Goal: Task Accomplishment & Management: Complete application form

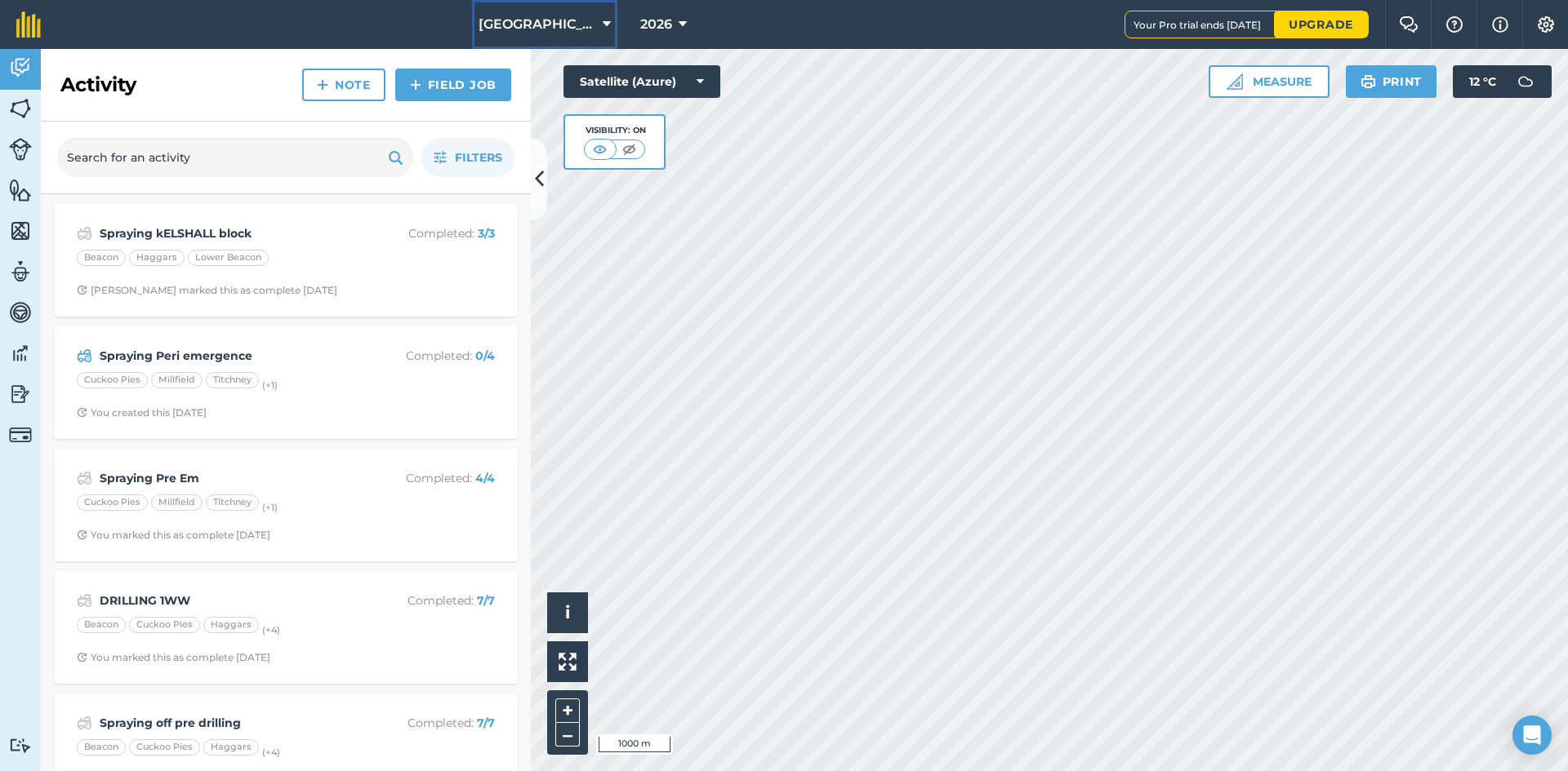
click at [540, 27] on span "[GEOGRAPHIC_DATA] (new)" at bounding box center [537, 25] width 118 height 19
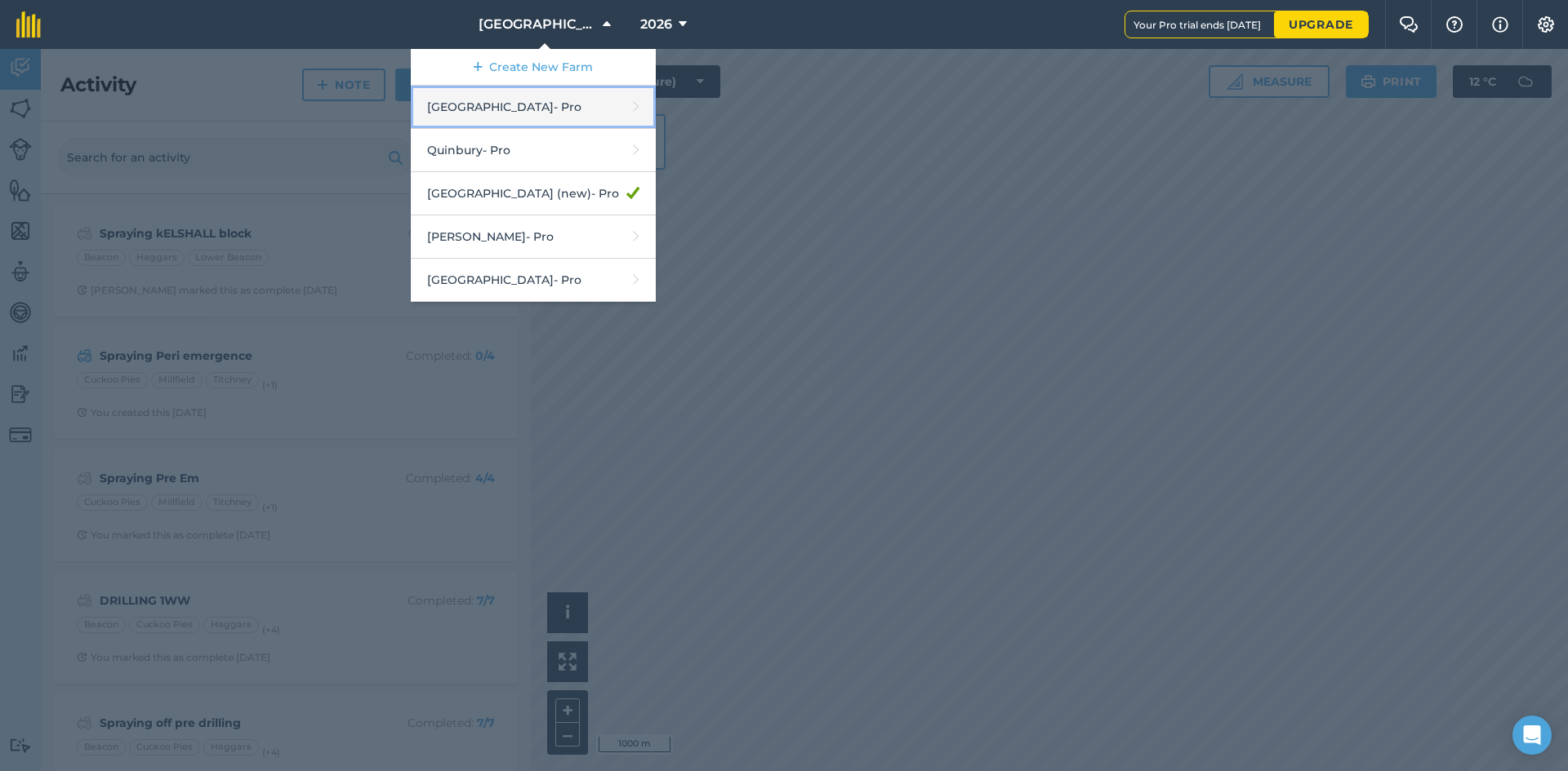
click at [498, 113] on link "Hyde Hall - Pro" at bounding box center [532, 107] width 245 height 43
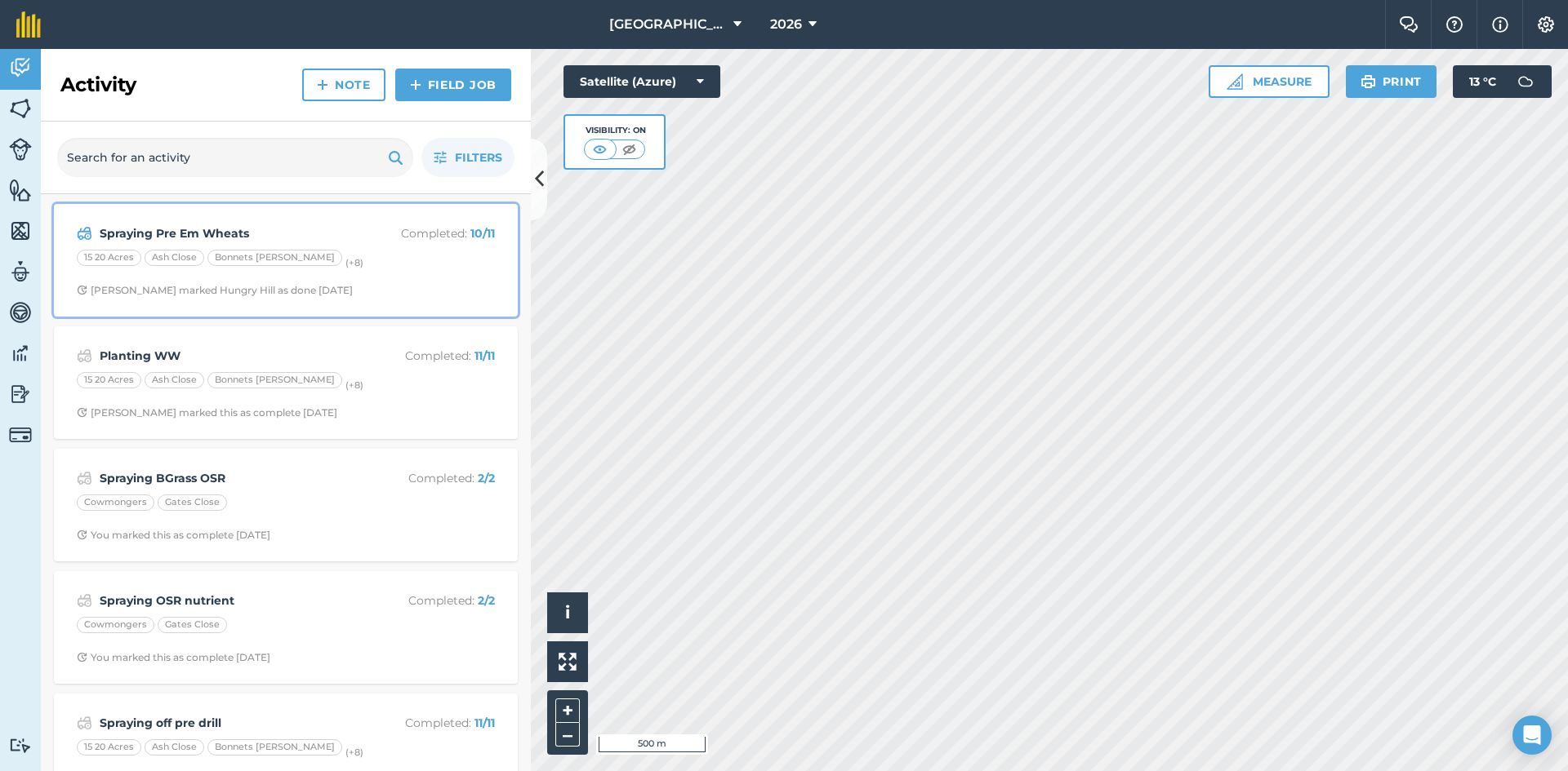
click at [319, 263] on div "15 20 Acres Ash Close Bonnets [PERSON_NAME] (+ 8 )" at bounding box center [286, 260] width 418 height 21
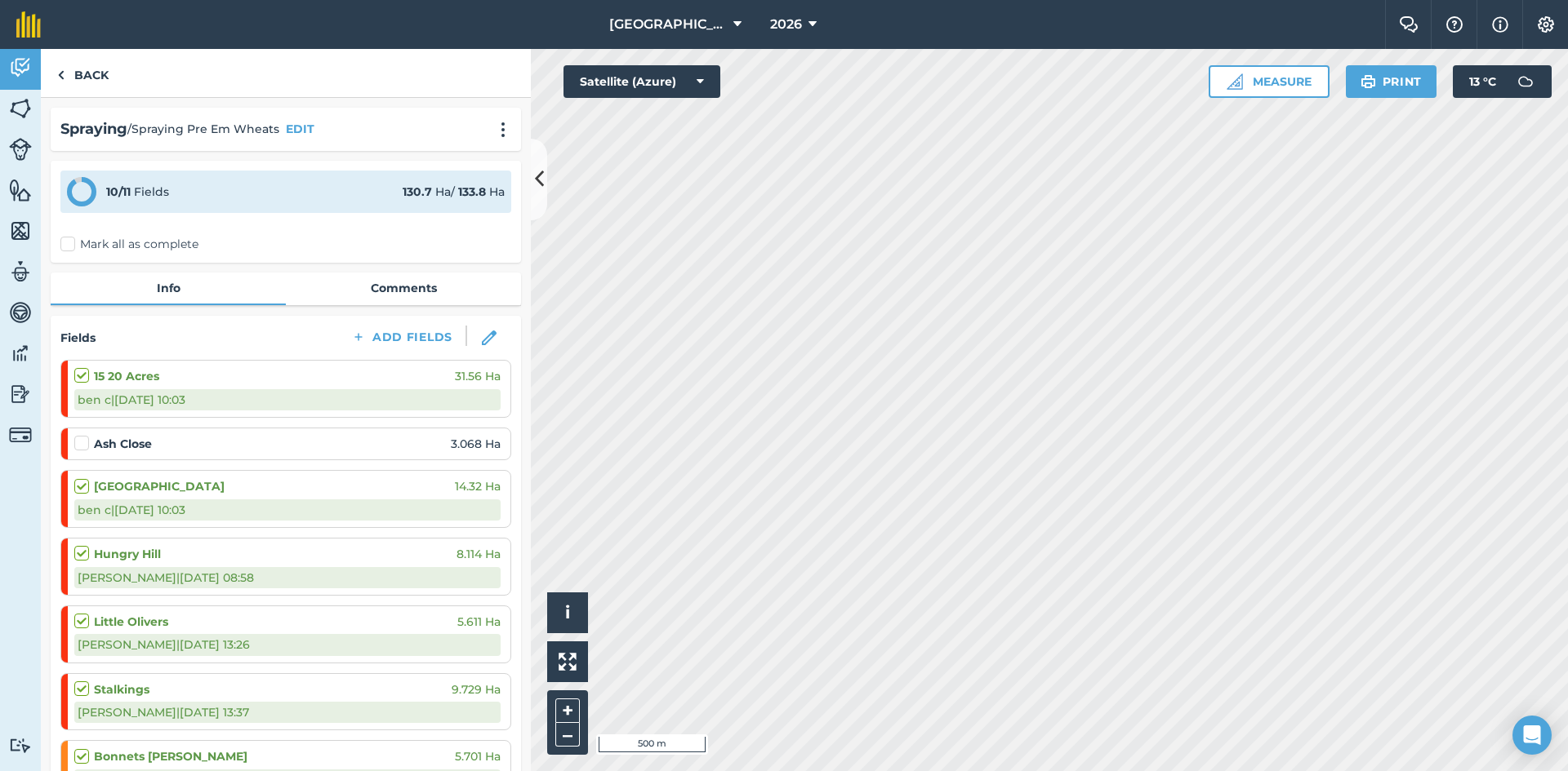
click at [84, 435] on label at bounding box center [84, 435] width 19 height 0
click at [84, 444] on input "checkbox" at bounding box center [80, 440] width 11 height 11
checkbox input "false"
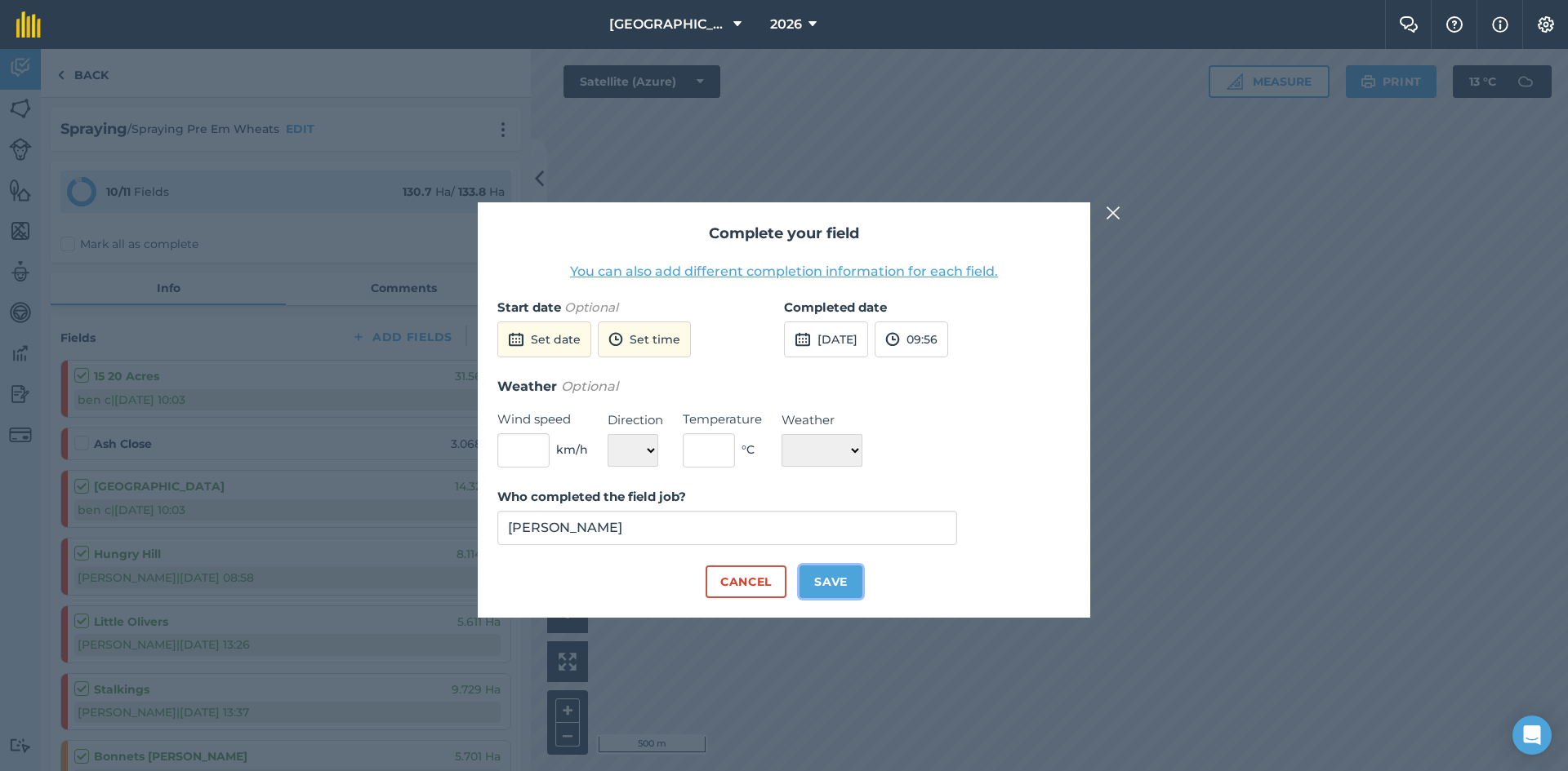
click at [776, 584] on button "Save" at bounding box center [830, 582] width 63 height 33
checkbox input "true"
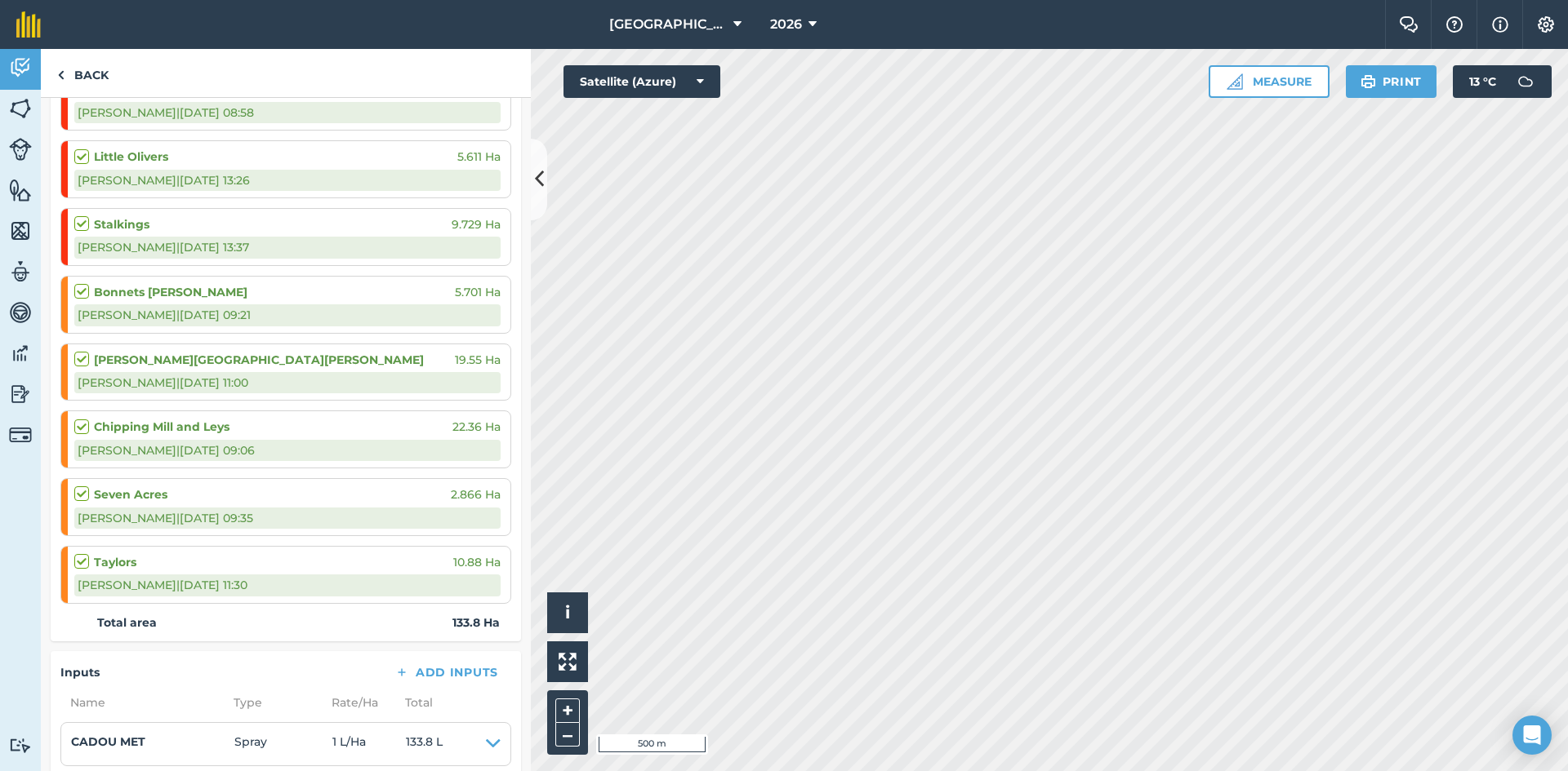
scroll to position [164, 0]
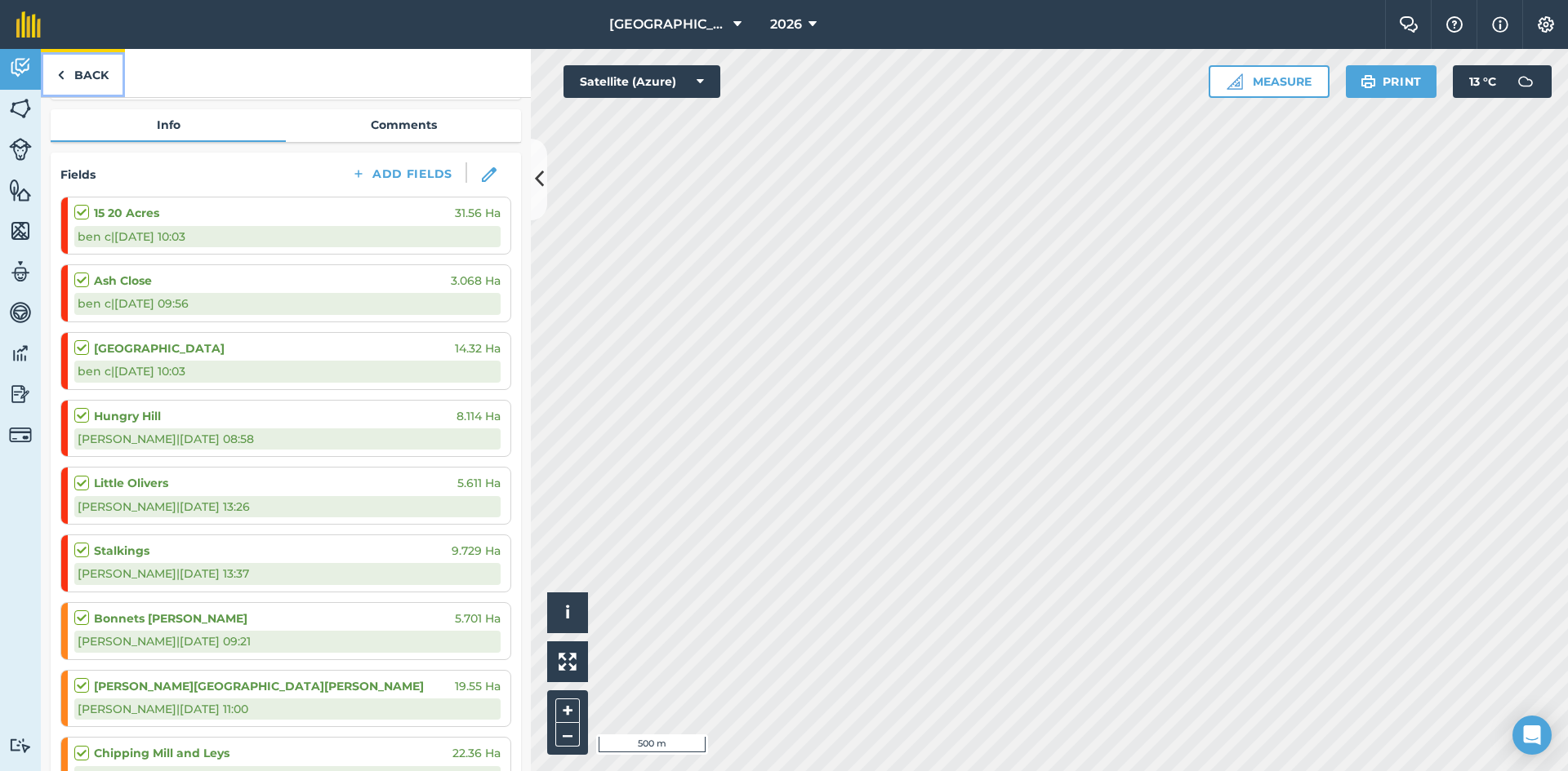
click at [73, 73] on link "Back" at bounding box center [82, 73] width 84 height 48
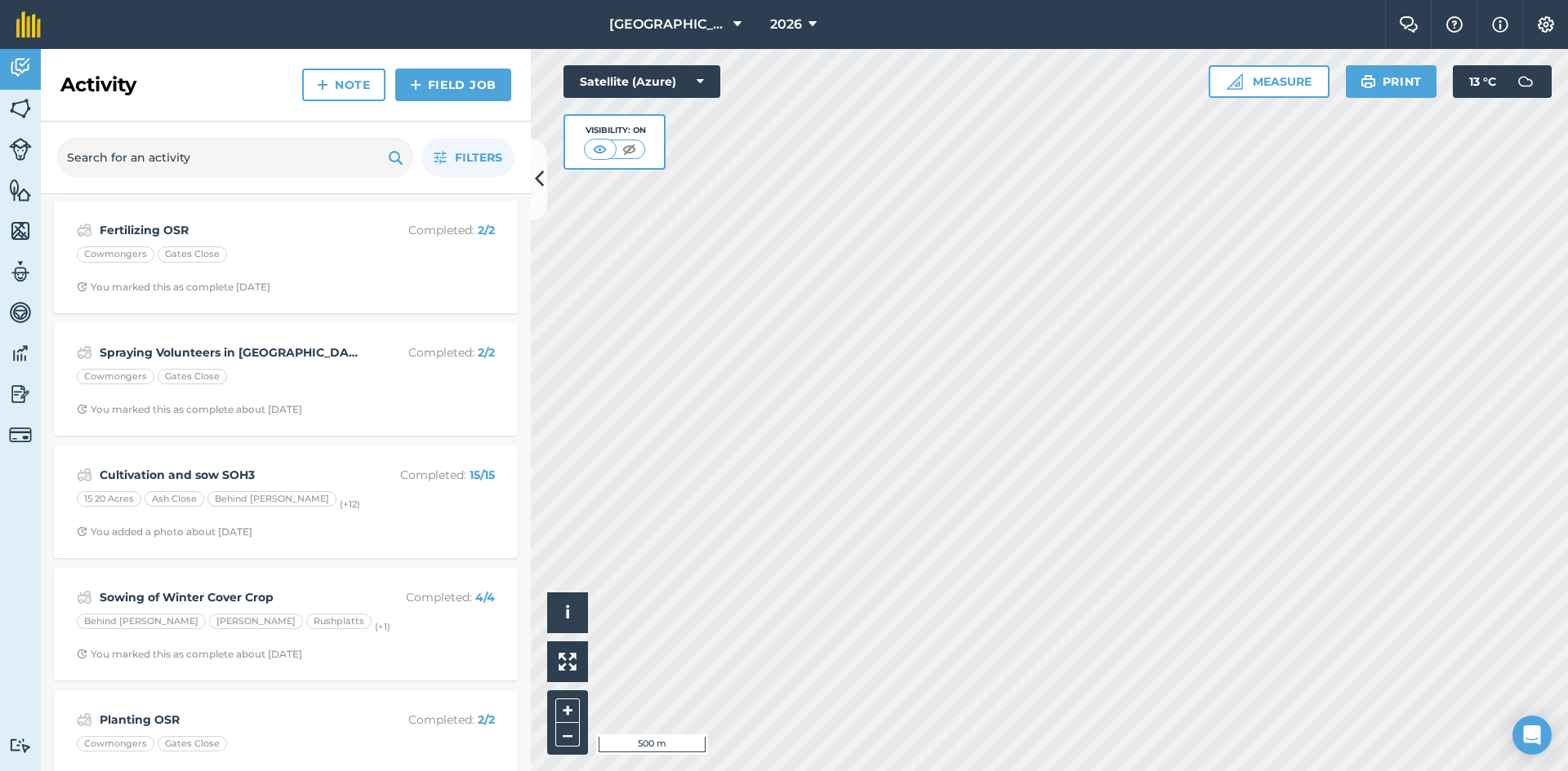
scroll to position [698, 0]
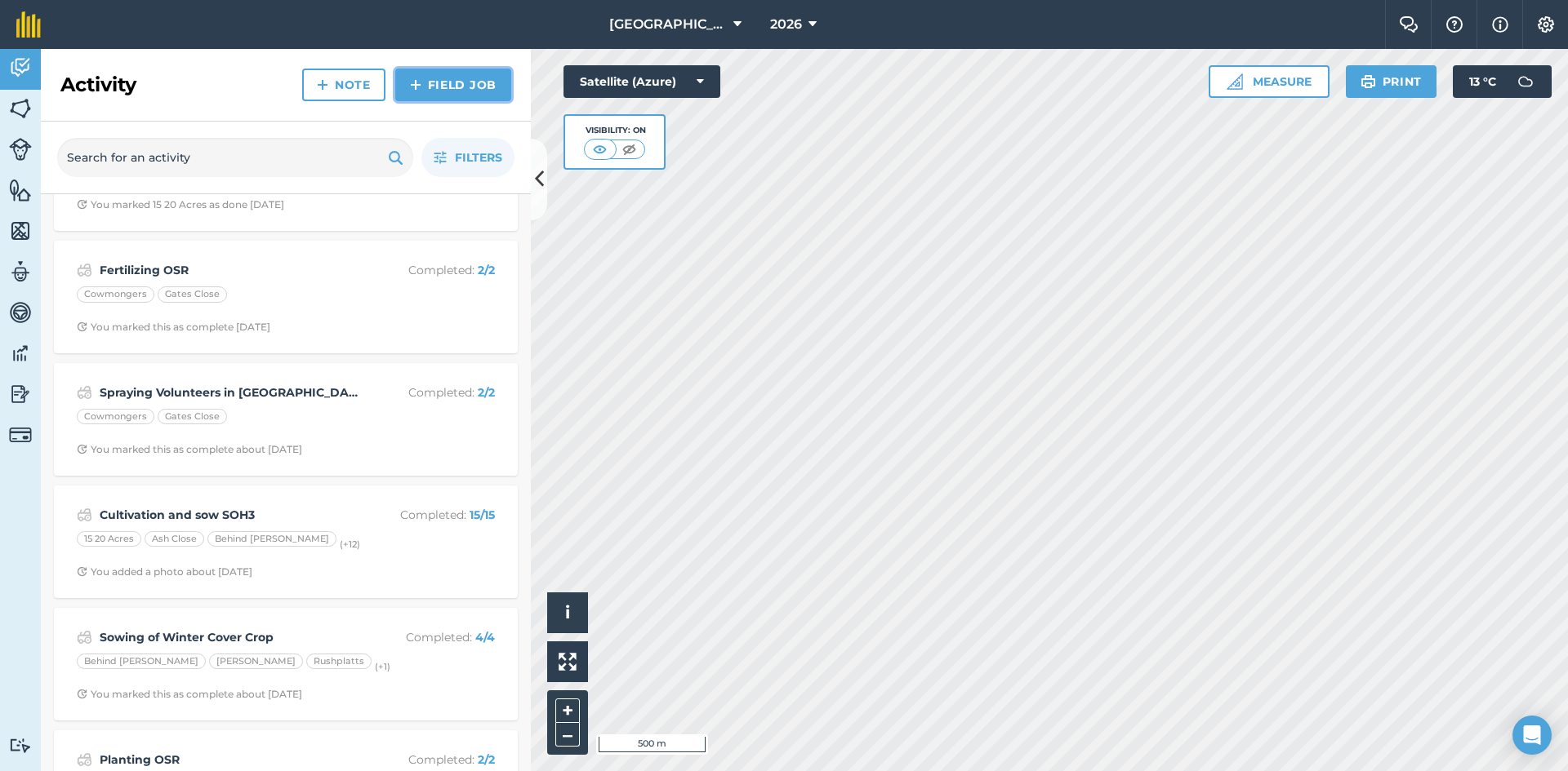
click at [443, 88] on link "Field Job" at bounding box center [453, 85] width 116 height 33
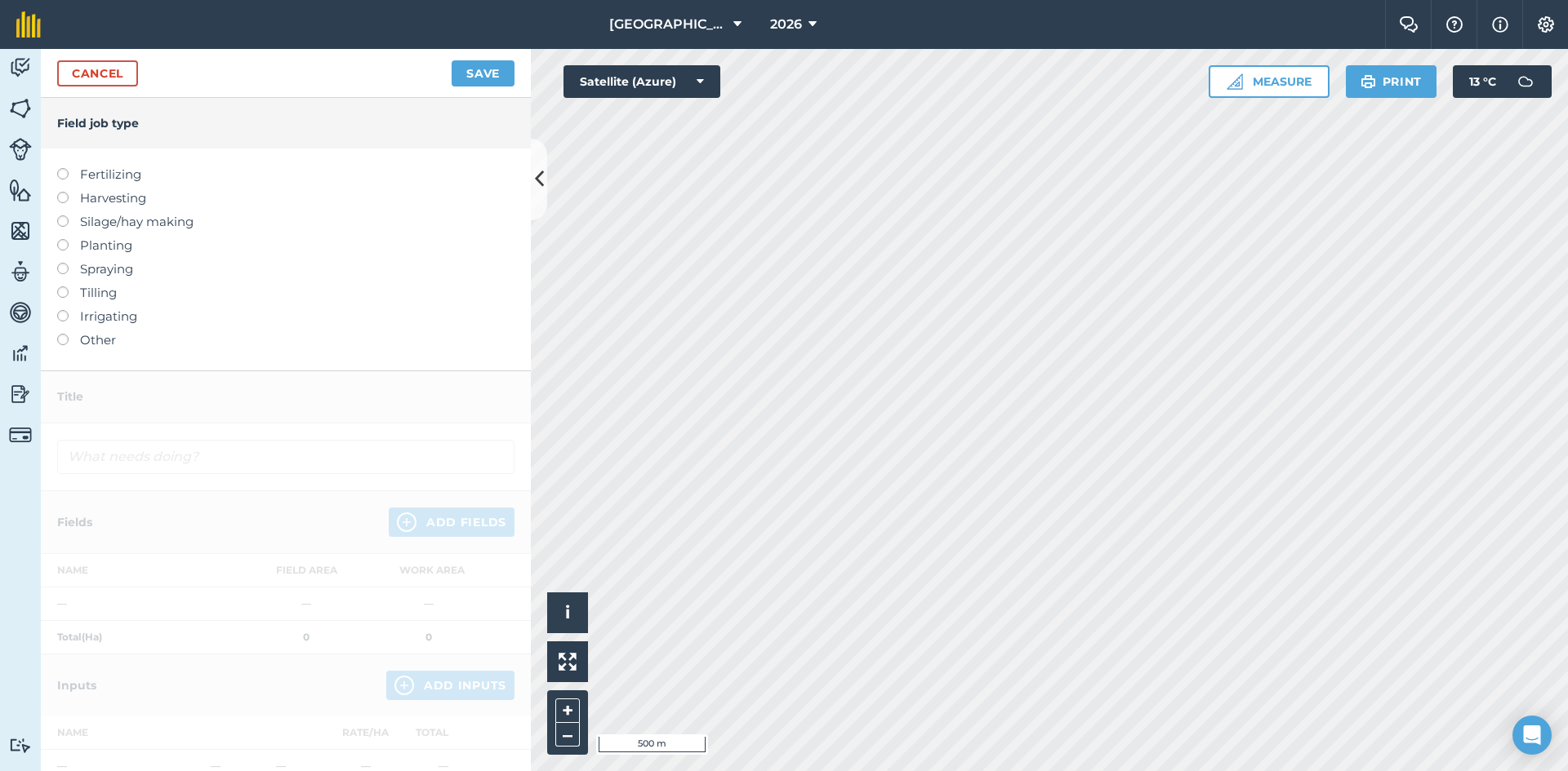
click at [109, 273] on label "Spraying" at bounding box center [286, 270] width 457 height 19
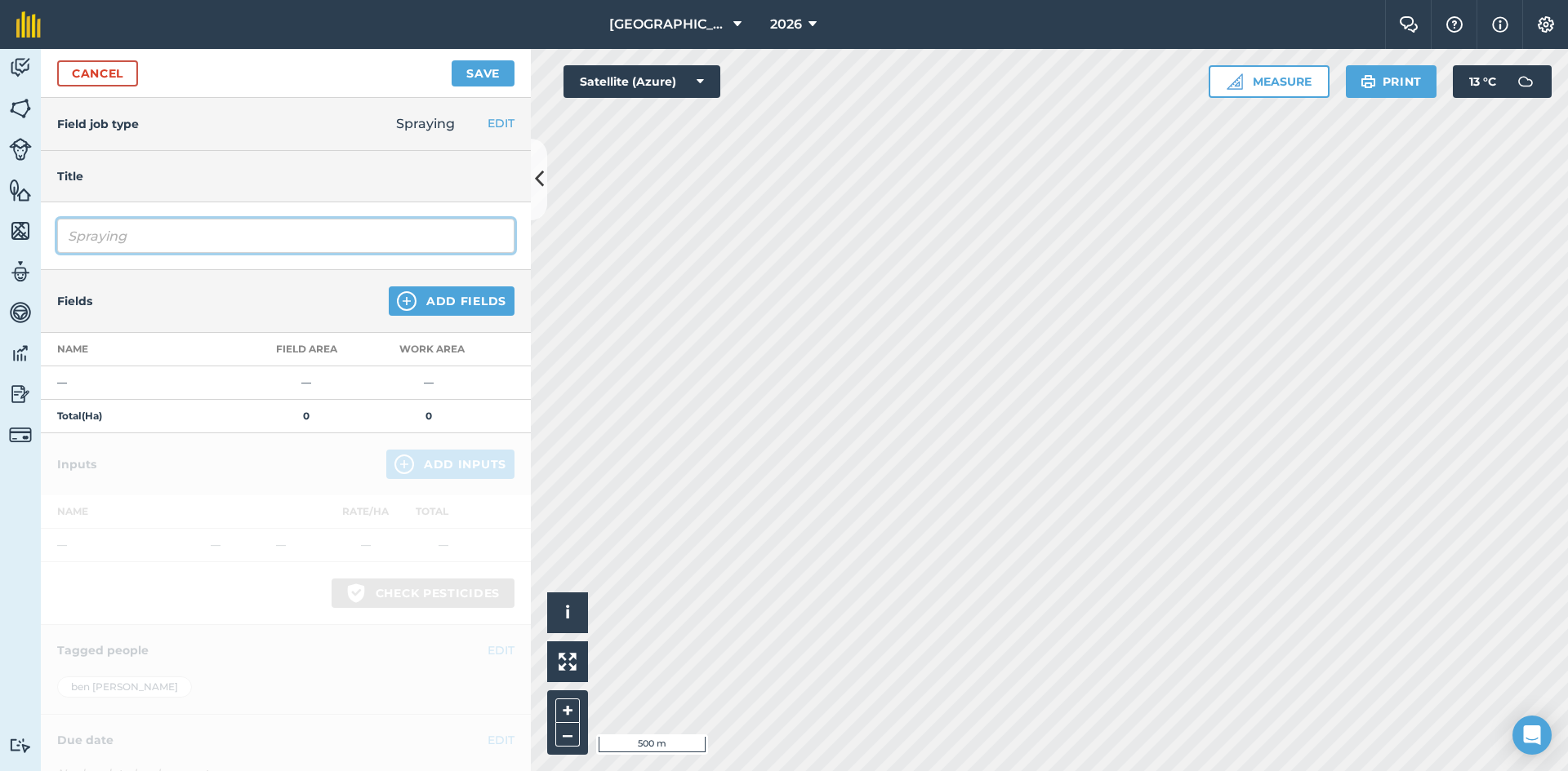
click at [156, 239] on input "Spraying" at bounding box center [286, 235] width 457 height 34
type input "Spraying Peri Emergence wheat"
click at [400, 303] on img at bounding box center [407, 302] width 19 height 19
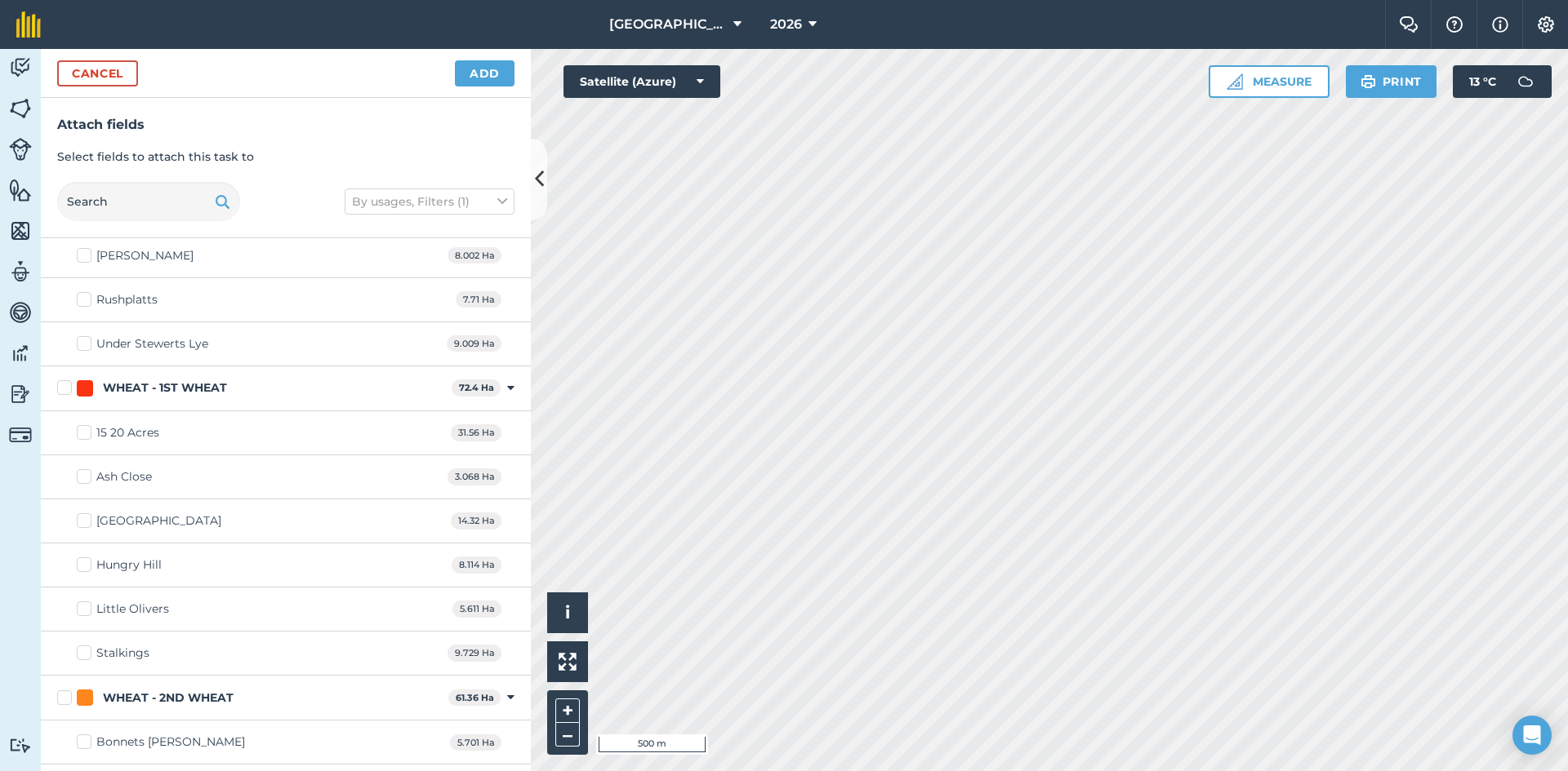
scroll to position [735, 0]
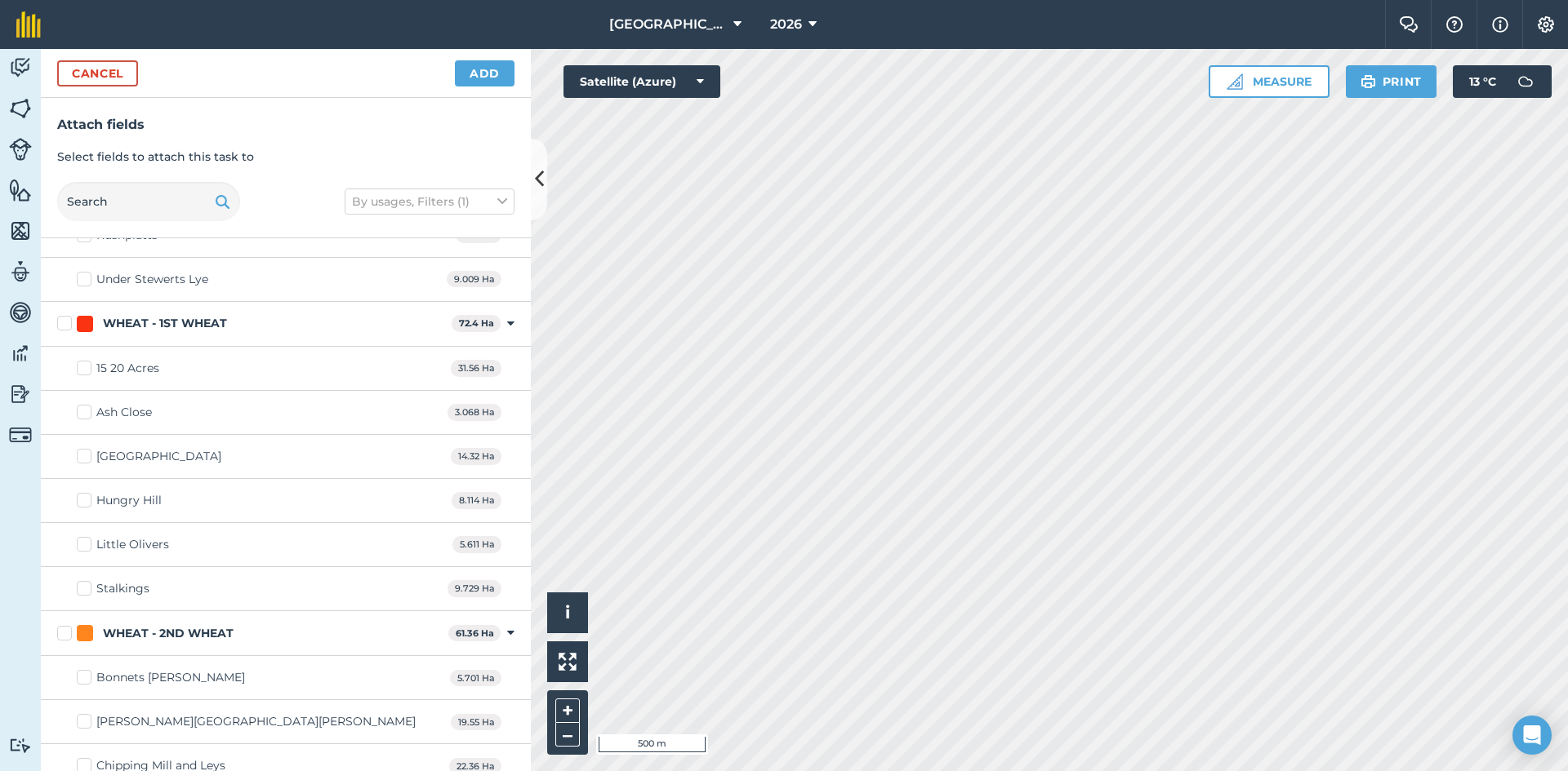
click at [66, 323] on label "WHEAT - 1ST WHEAT" at bounding box center [251, 323] width 388 height 17
click at [66, 323] on input "WHEAT - 1ST WHEAT" at bounding box center [63, 320] width 11 height 11
checkbox input "true"
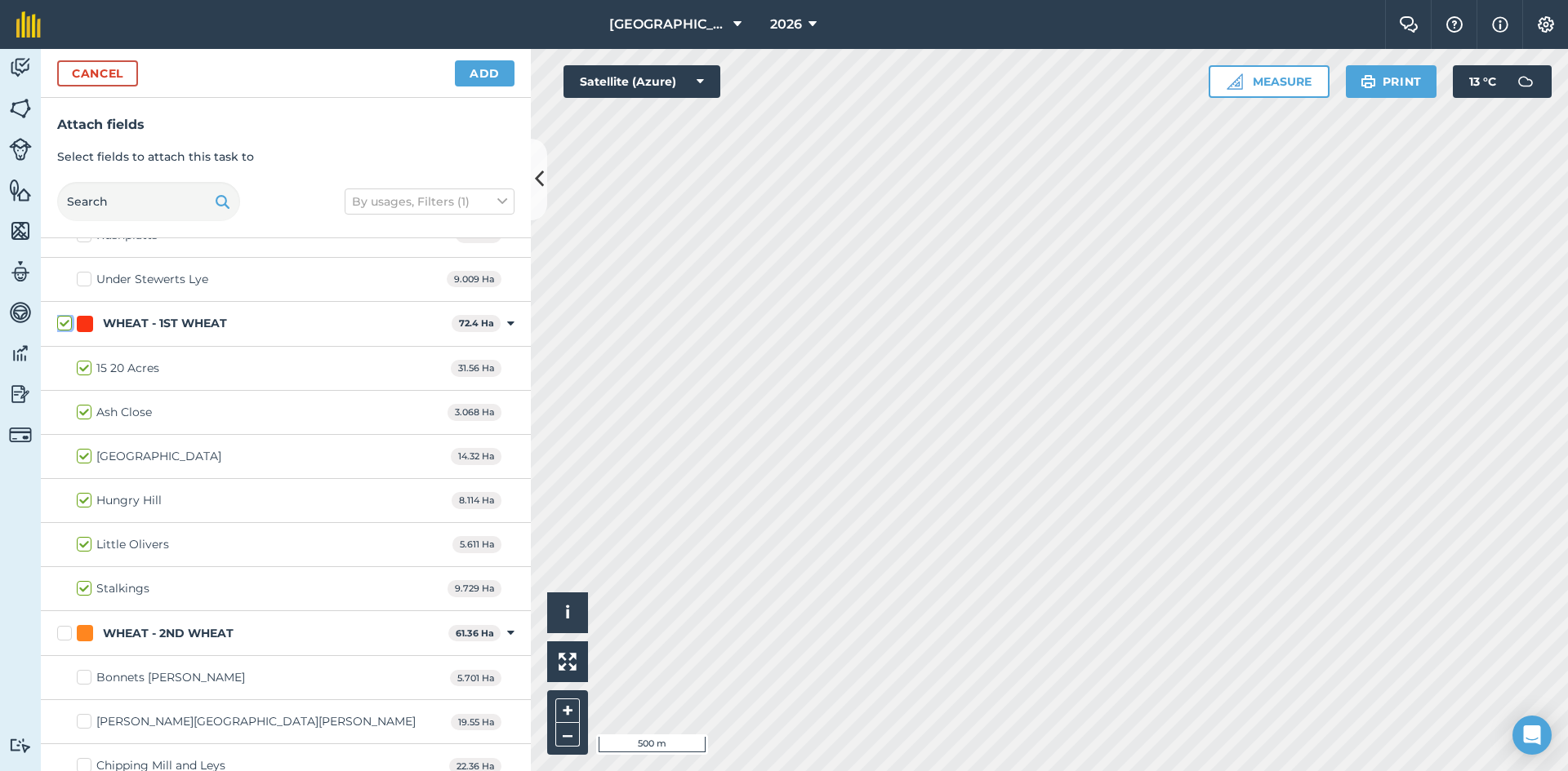
checkbox input "true"
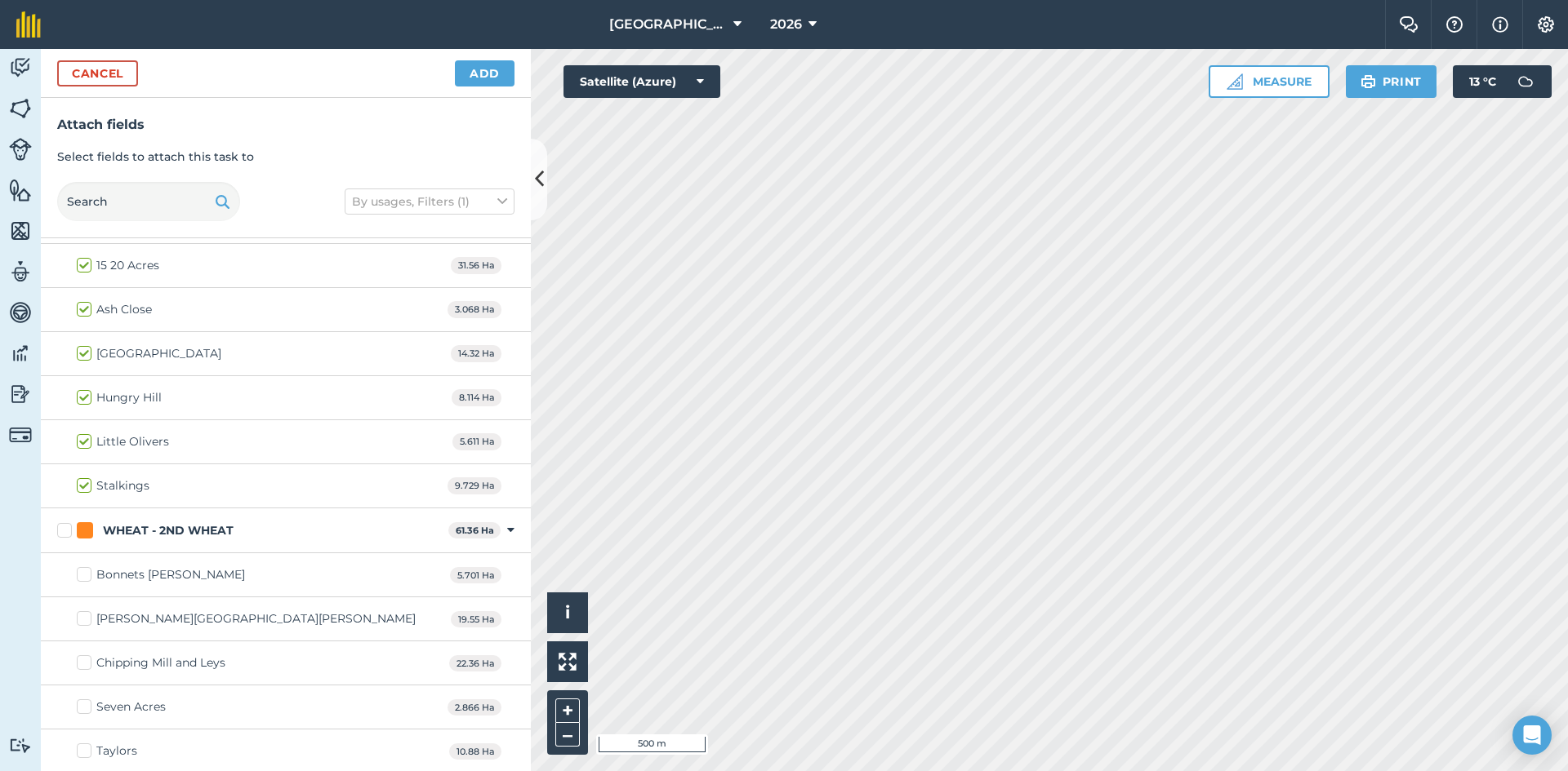
scroll to position [840, 0]
click at [60, 528] on label "WHEAT - 2ND WHEAT" at bounding box center [249, 528] width 385 height 17
click at [60, 528] on input "WHEAT - 2ND WHEAT" at bounding box center [63, 525] width 11 height 11
checkbox input "true"
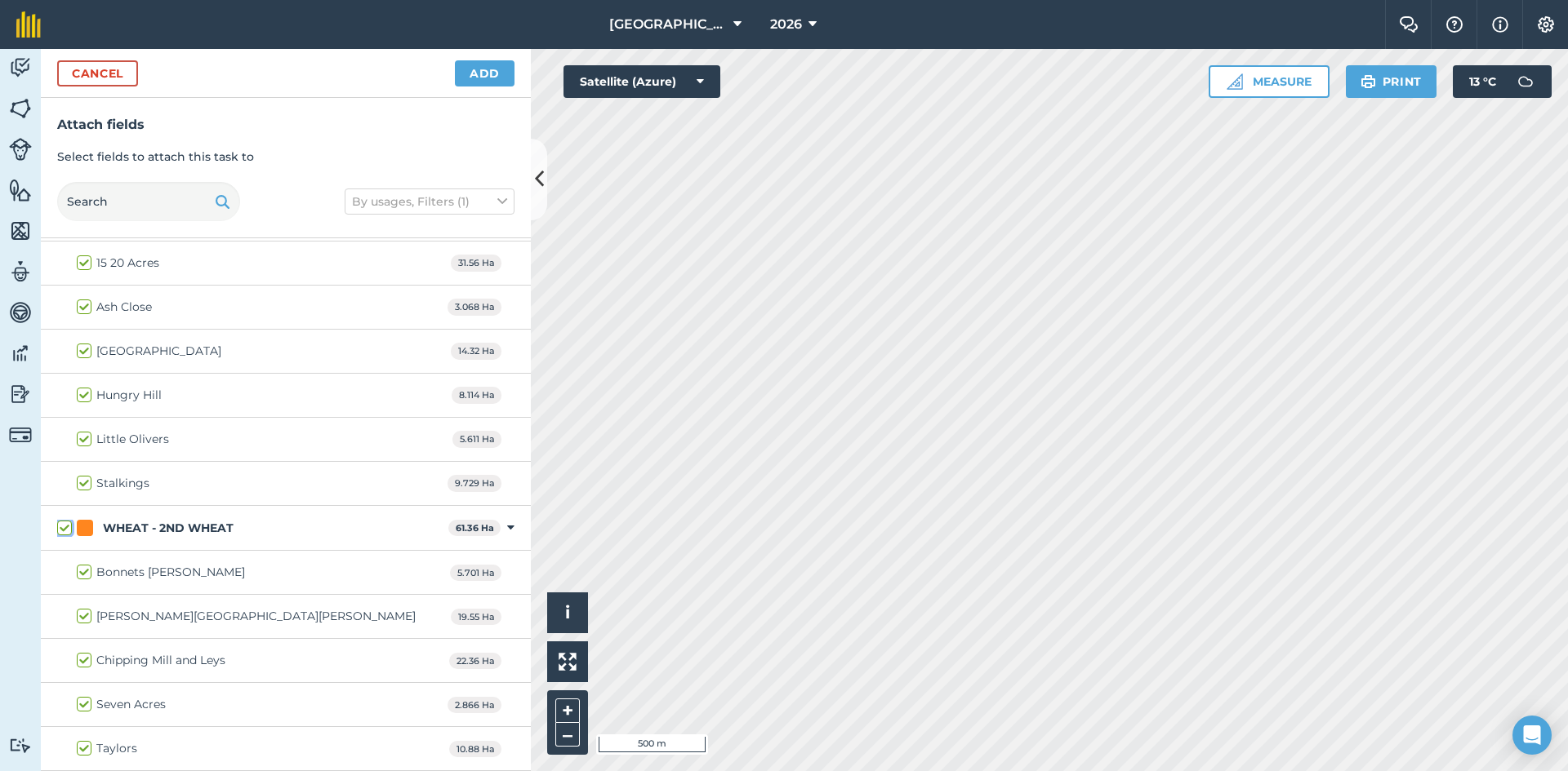
checkbox input "true"
click at [475, 80] on button "Add" at bounding box center [484, 73] width 59 height 27
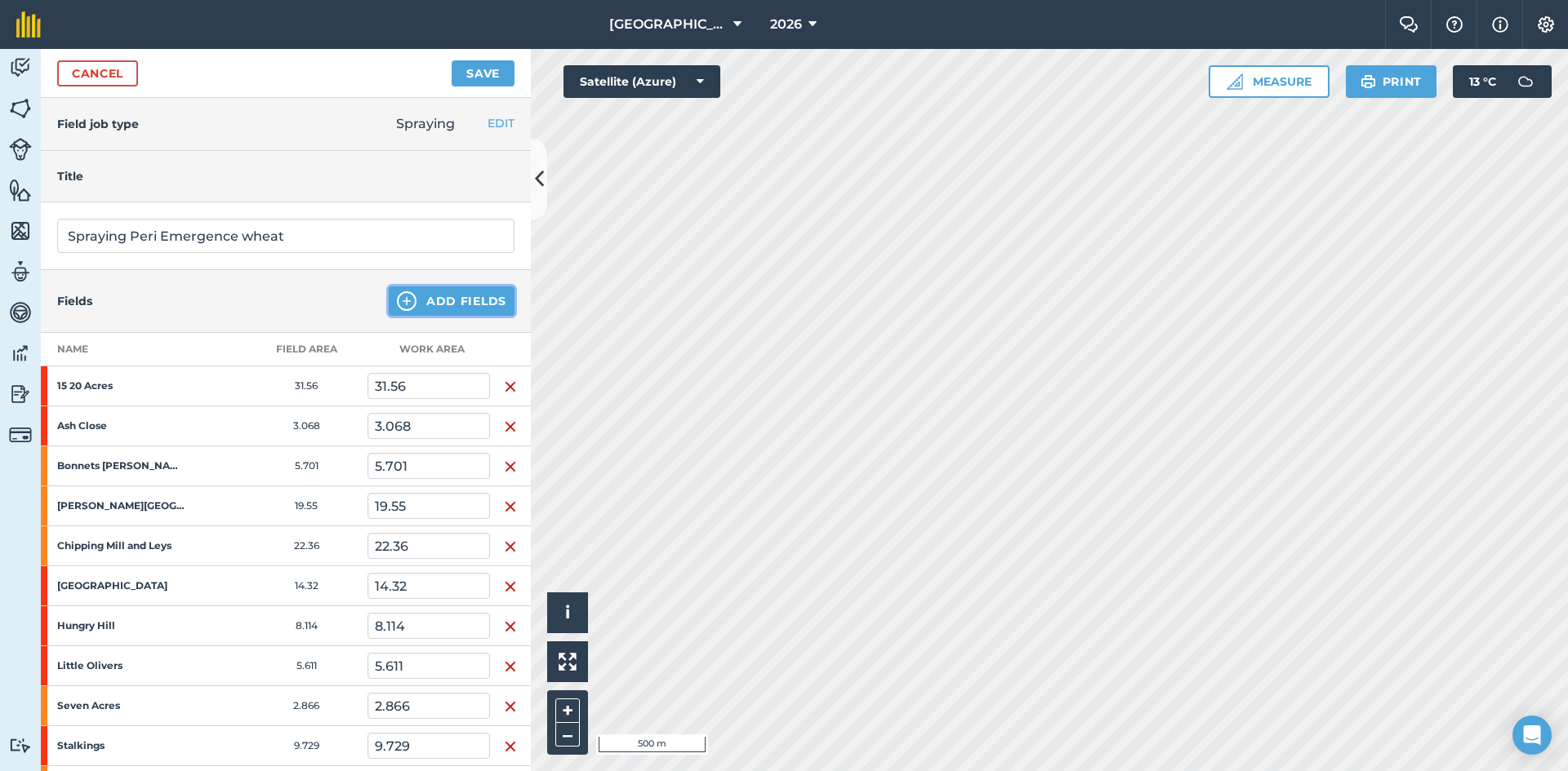
click at [463, 304] on button "Add Fields" at bounding box center [451, 301] width 126 height 29
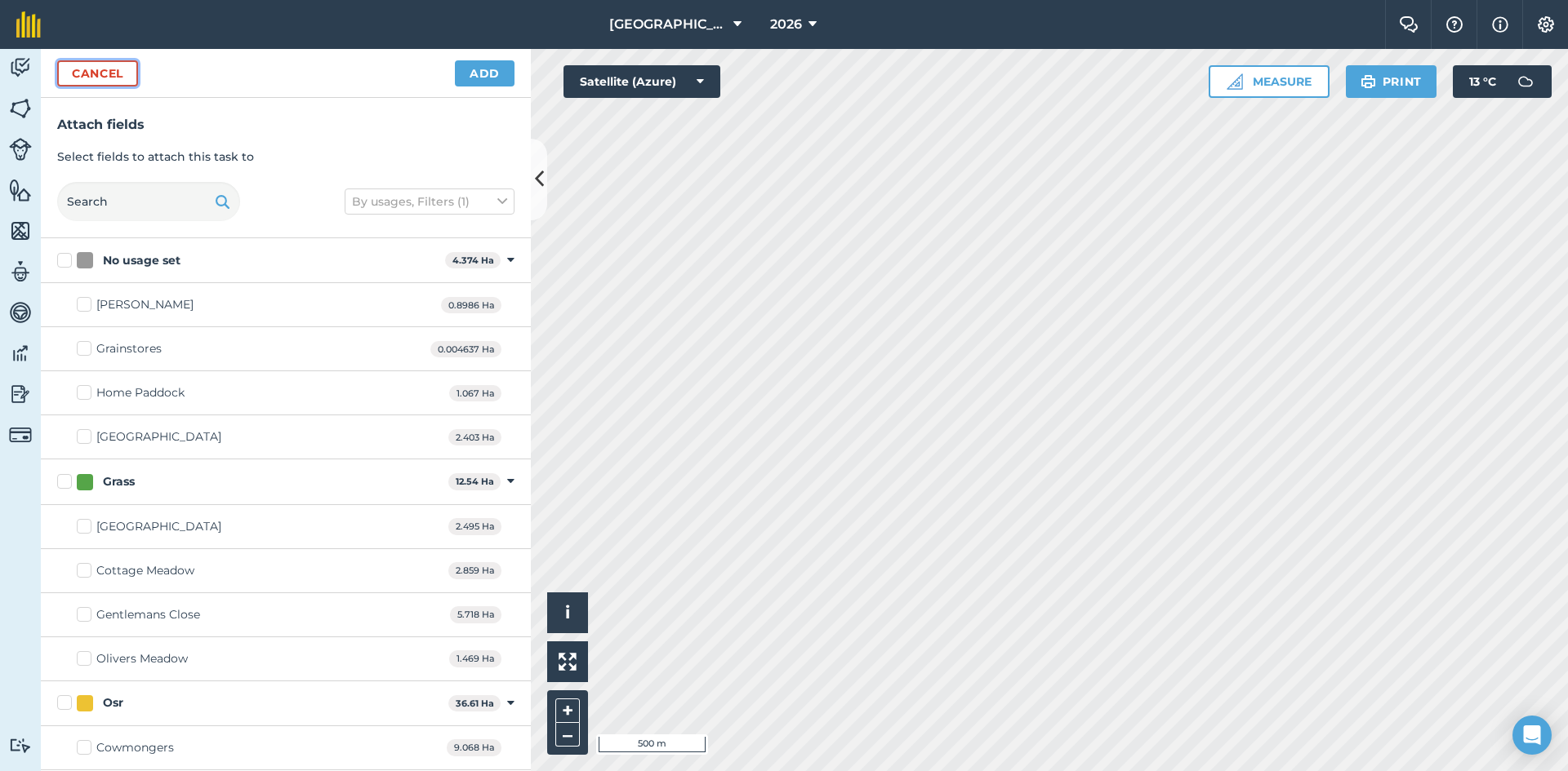
click at [122, 81] on button "Cancel" at bounding box center [97, 73] width 80 height 27
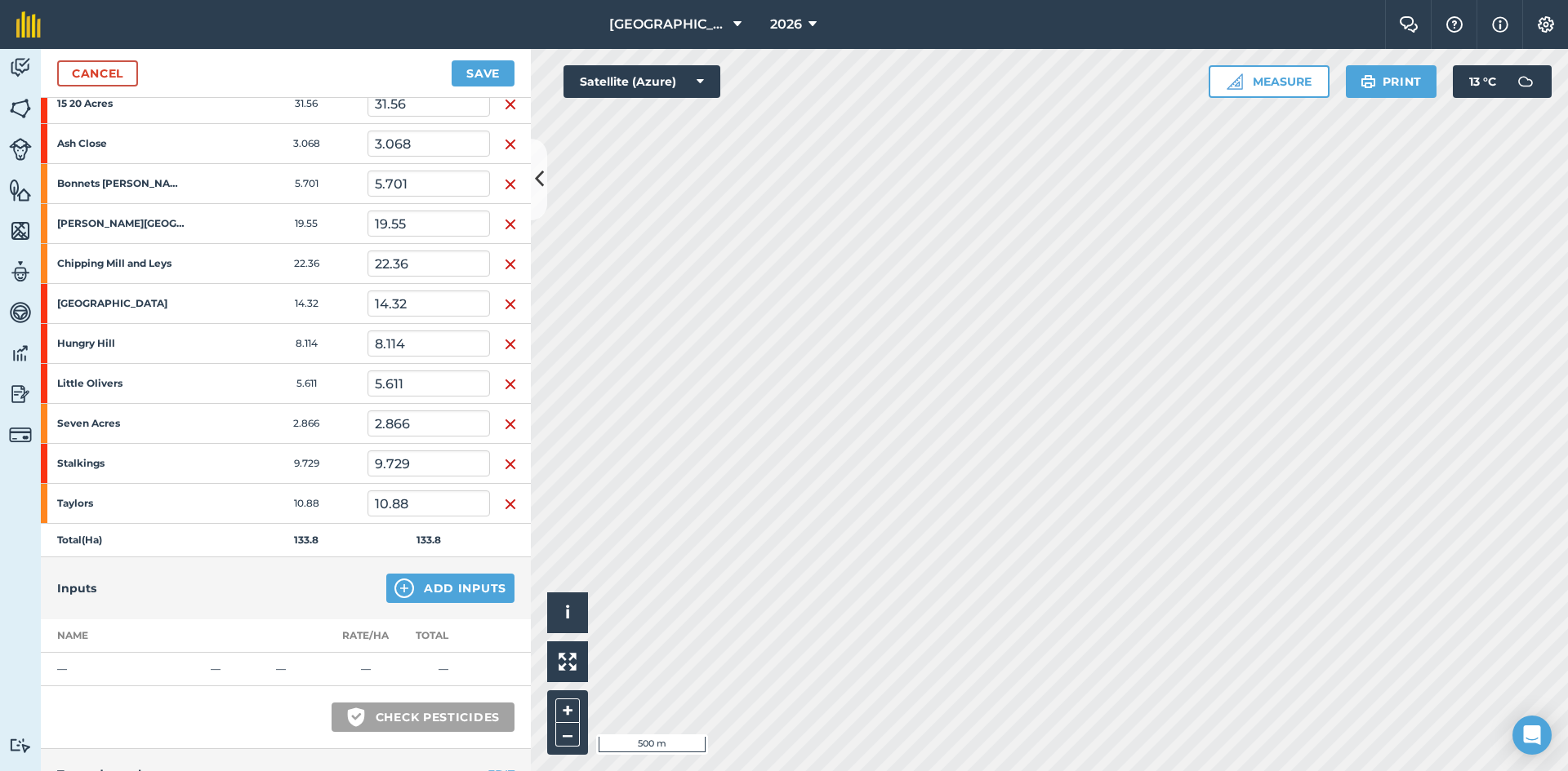
scroll to position [326, 0]
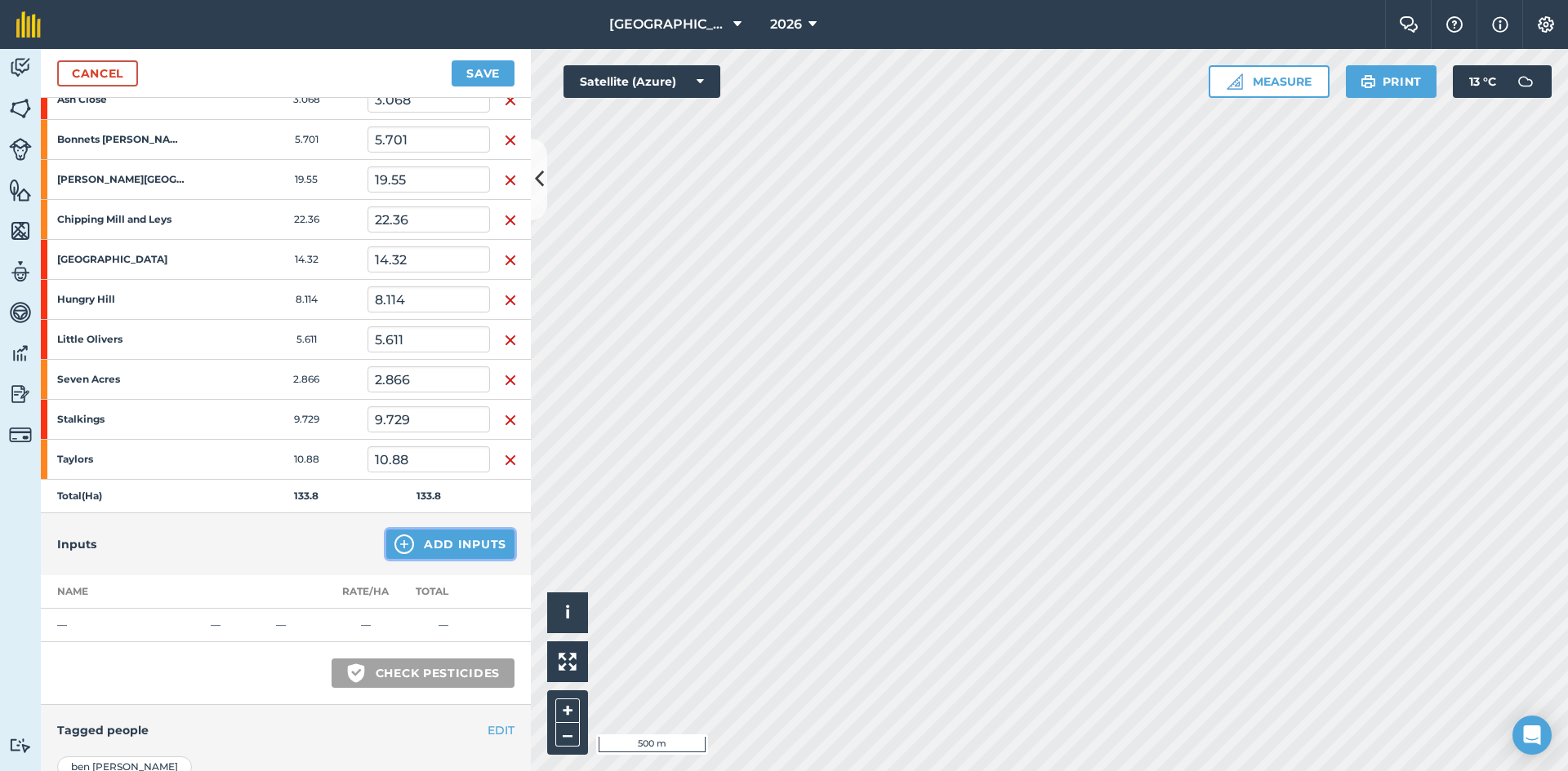
click at [425, 542] on button "Add Inputs" at bounding box center [450, 544] width 128 height 29
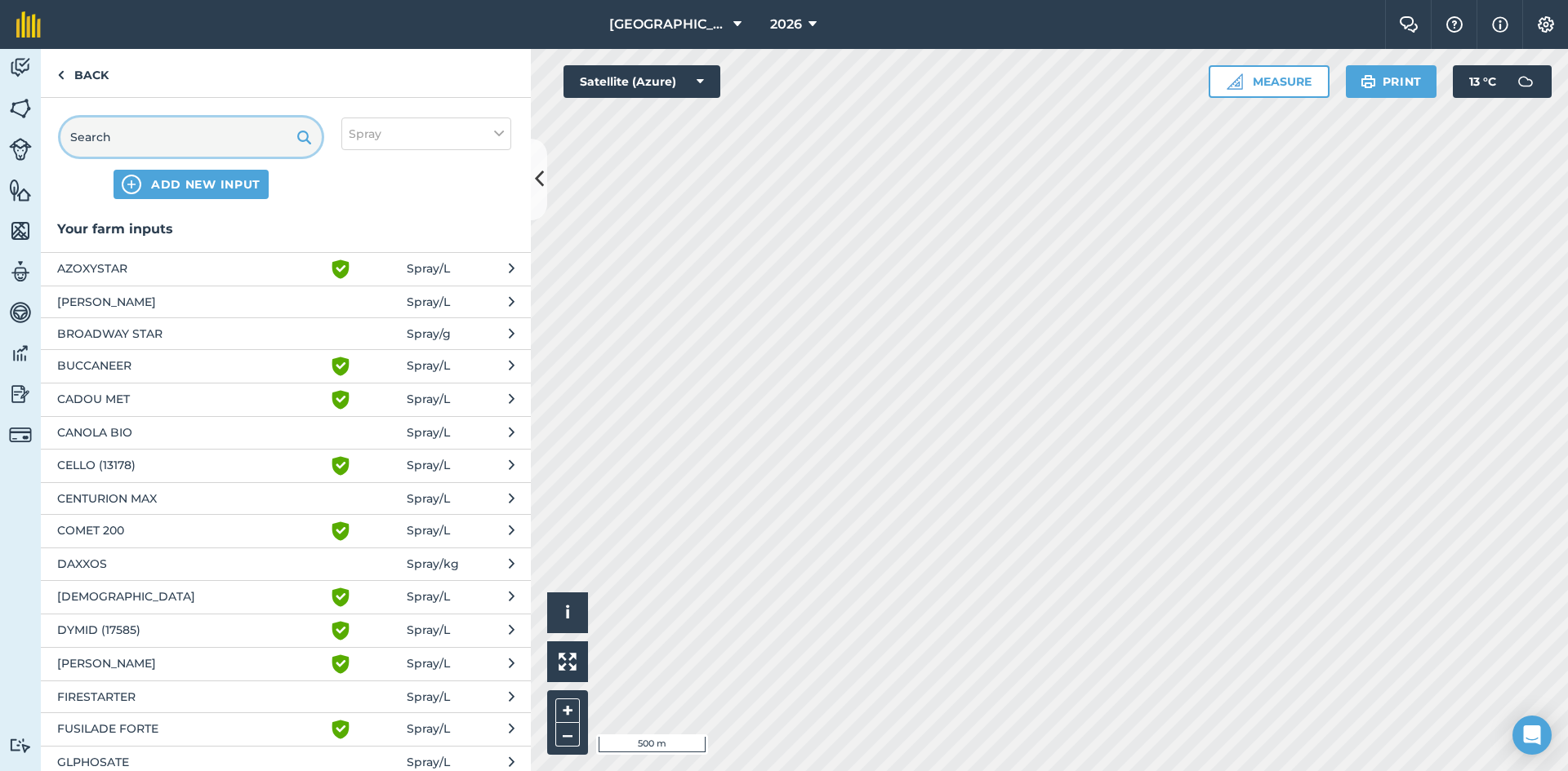
click at [149, 141] on input "text" at bounding box center [190, 137] width 261 height 39
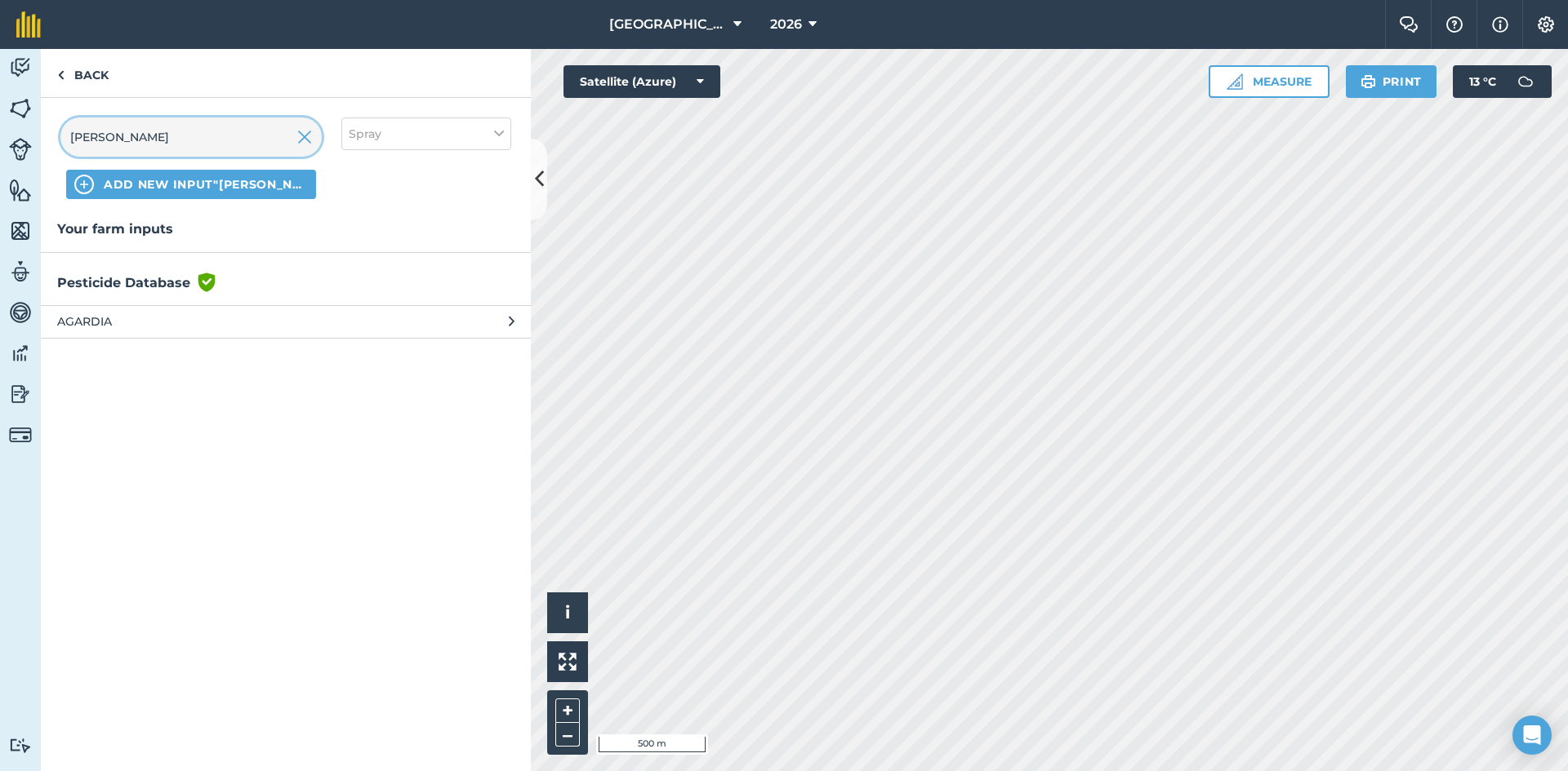
type input "[PERSON_NAME]"
click at [155, 314] on span "AGARDIA" at bounding box center [191, 322] width 267 height 18
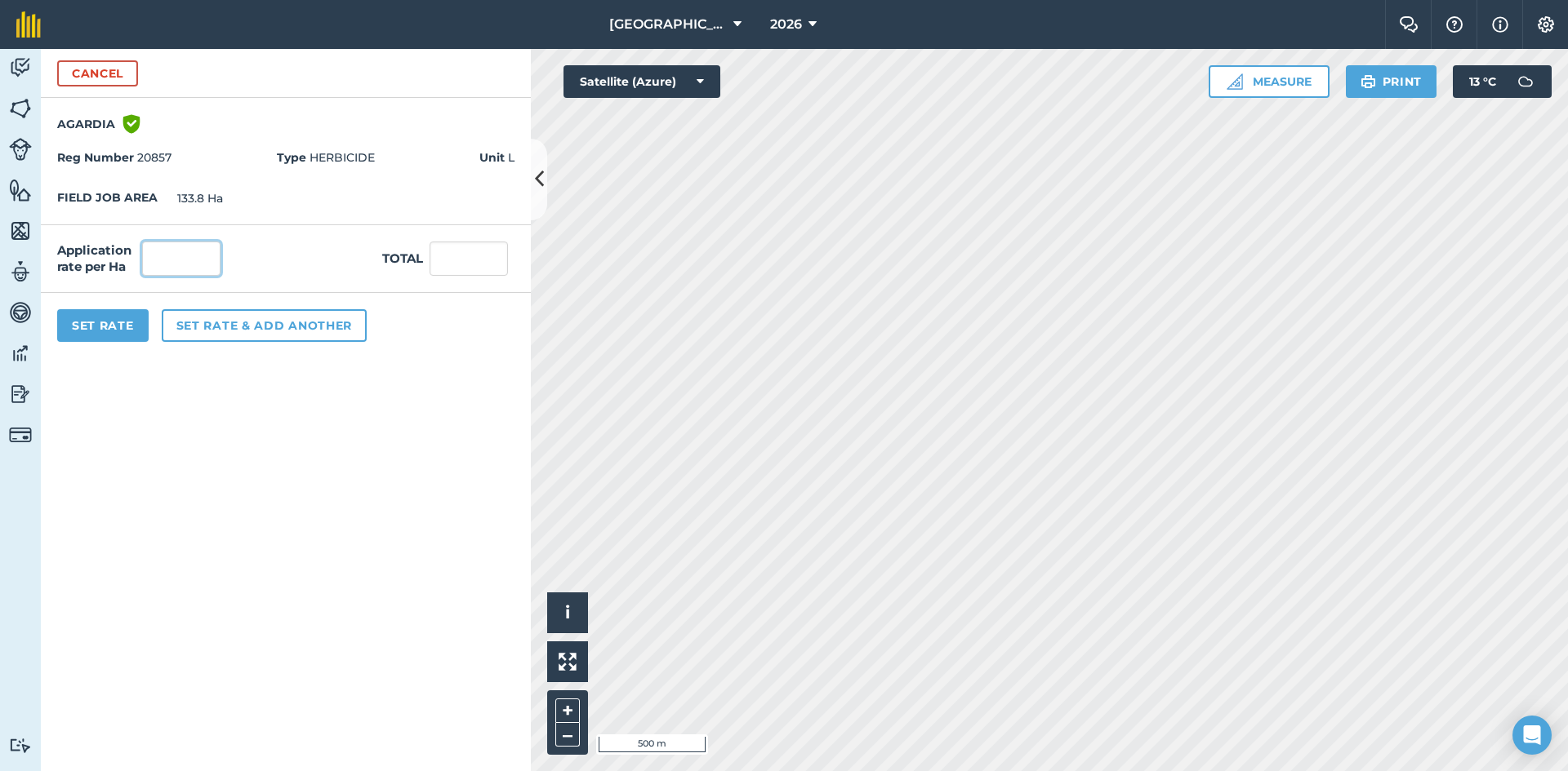
click at [163, 259] on input "text" at bounding box center [181, 258] width 79 height 34
type input "1.25"
type input "167.25"
click at [484, 441] on form "Cancel AGARDIA Green shield with white tick Reg Number 20857 Type HERBICIDE Uni…" at bounding box center [286, 409] width 490 height 722
click at [126, 325] on button "Set Rate" at bounding box center [103, 325] width 91 height 33
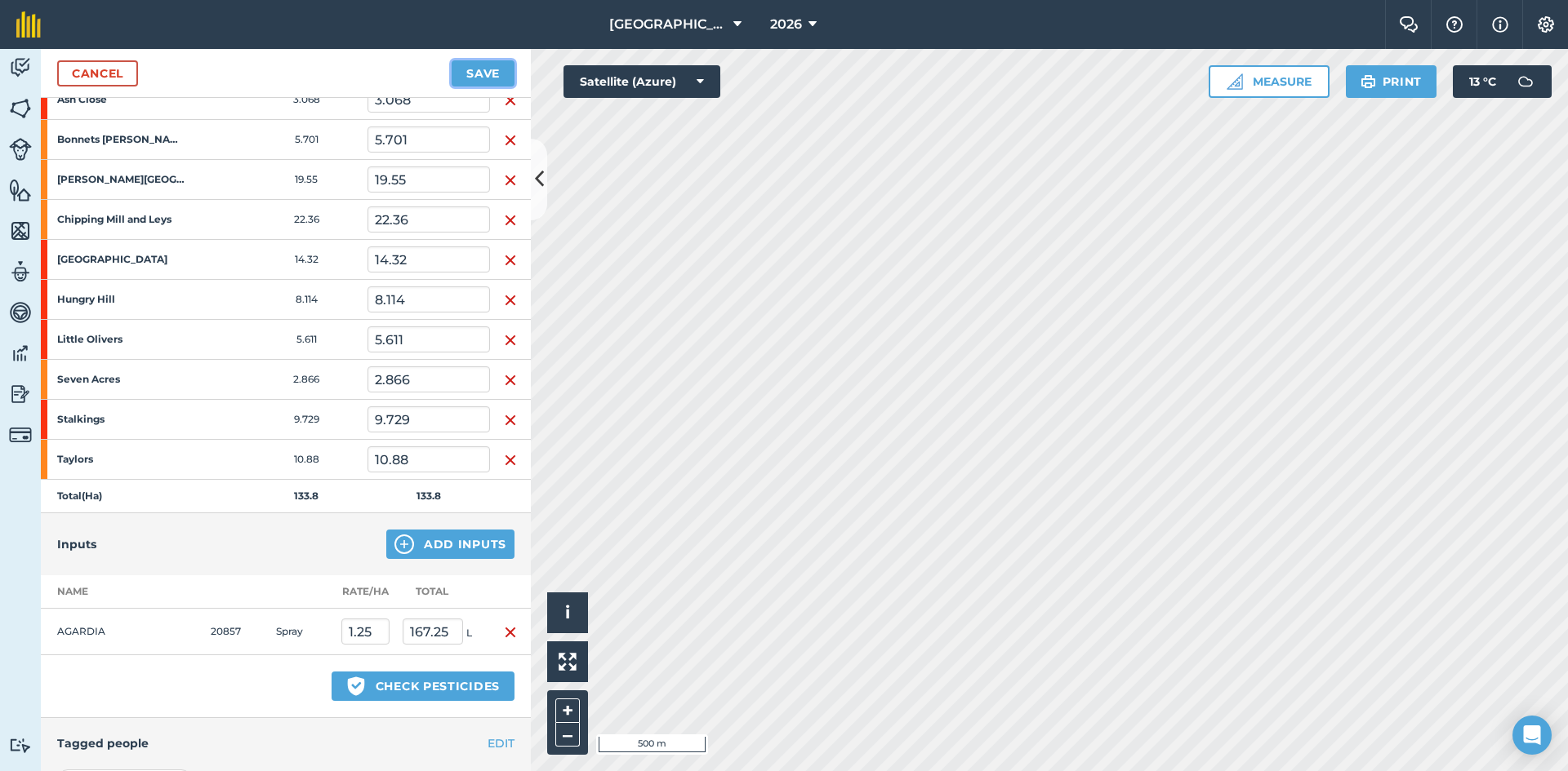
click at [484, 73] on button "Save" at bounding box center [483, 73] width 63 height 27
